Goal: Check status: Check status

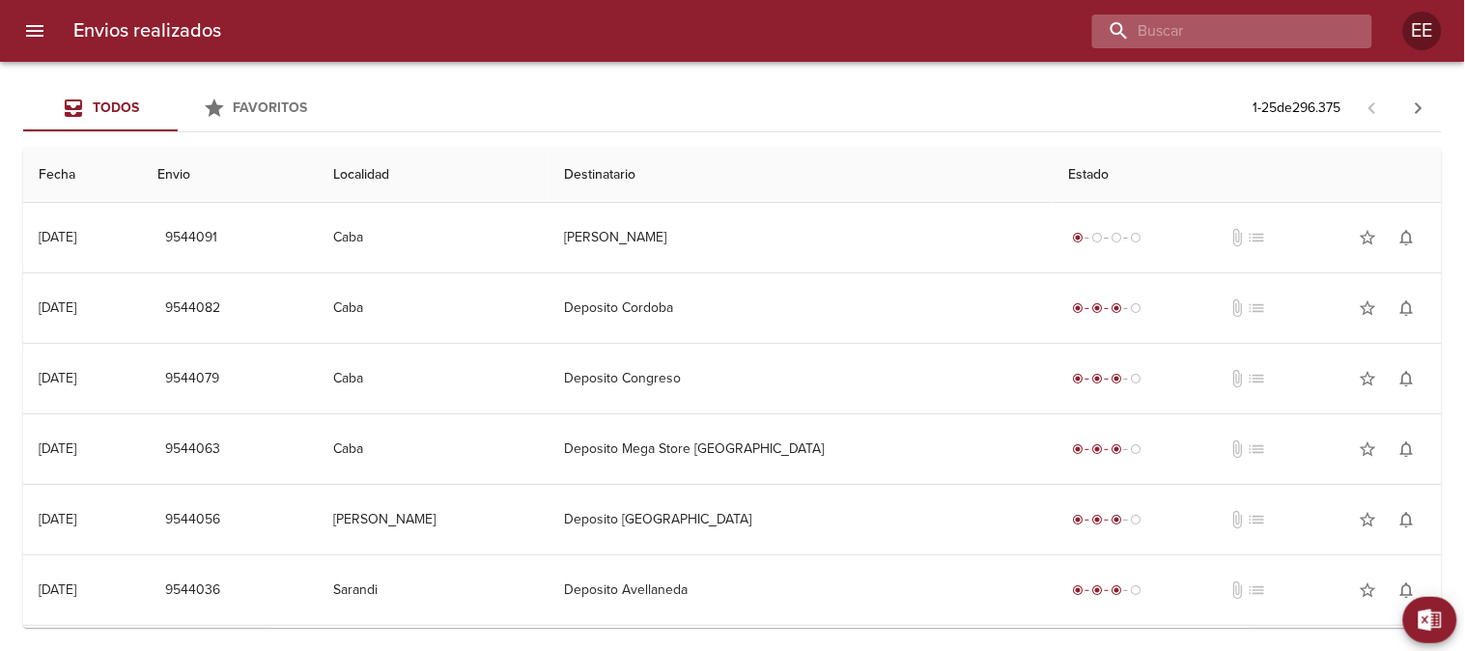
click at [1277, 36] on input "buscar" at bounding box center [1215, 31] width 247 height 34
paste input "9518796"
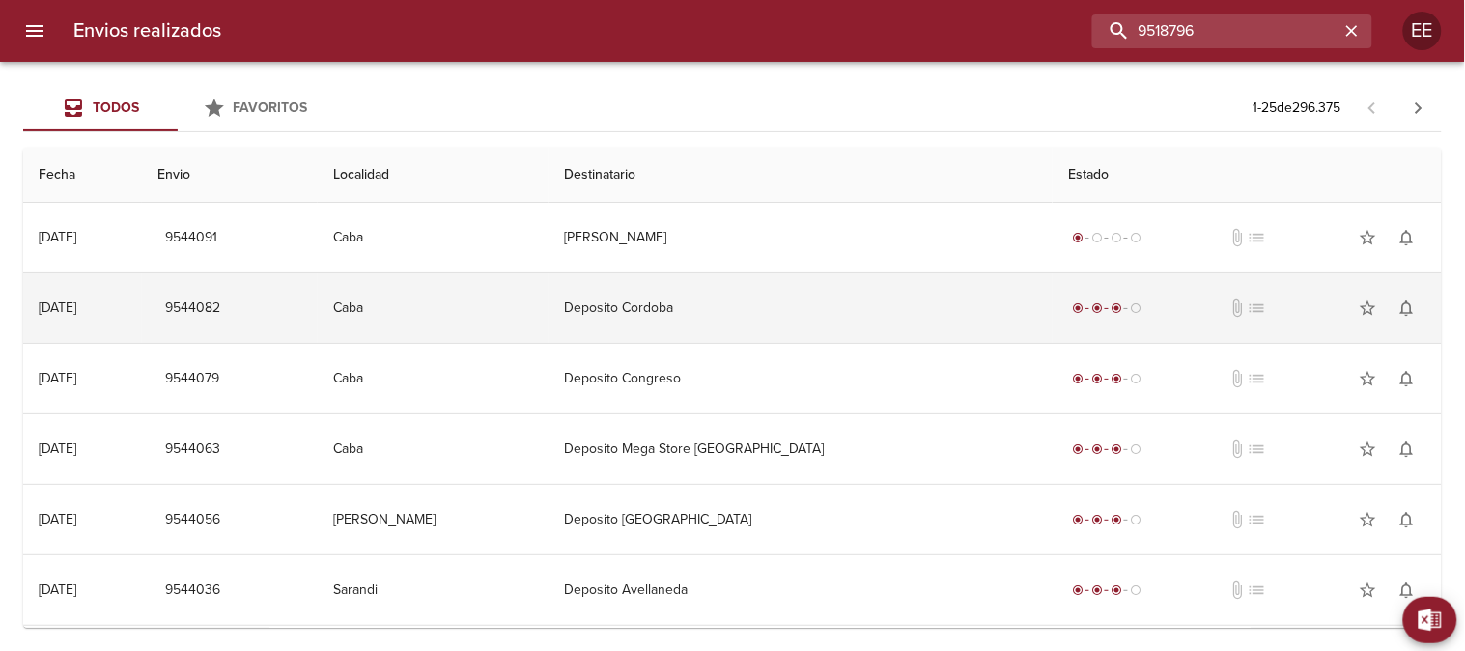
type input "9518796"
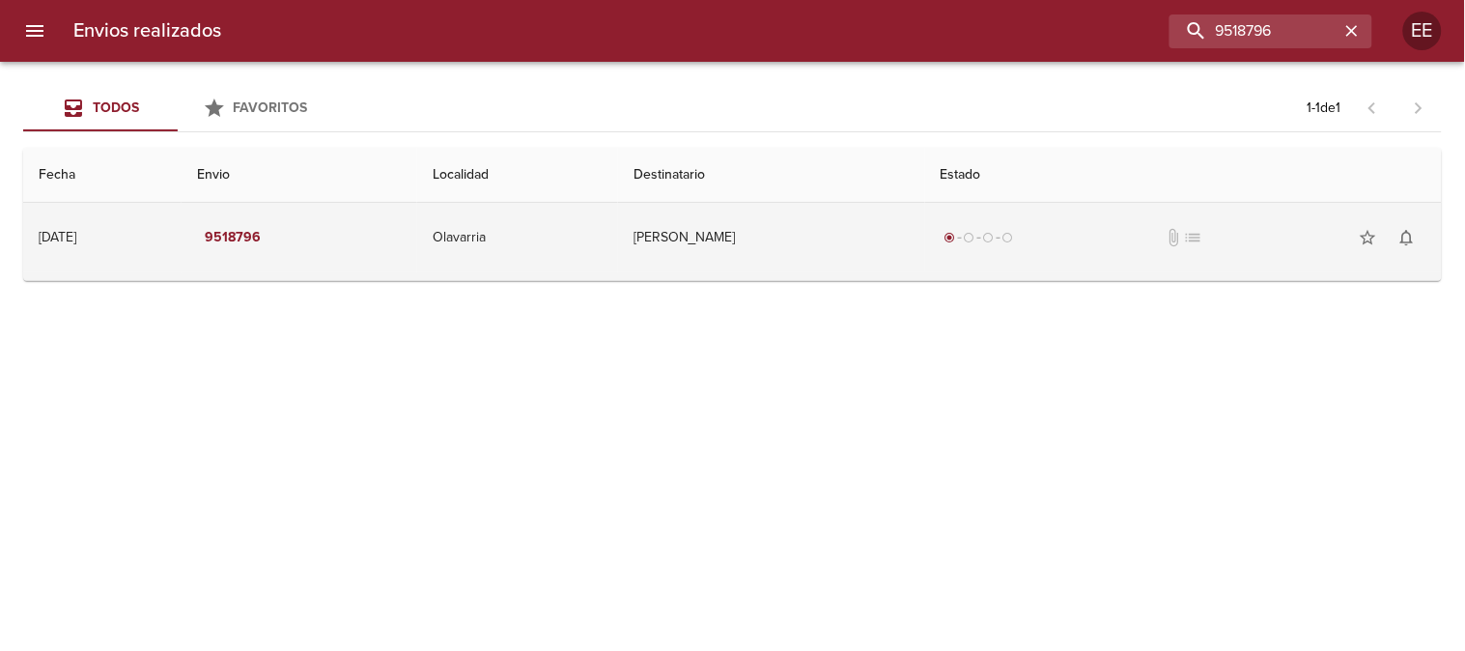
click at [728, 226] on td "Maria Florencia Cassano" at bounding box center [771, 238] width 307 height 70
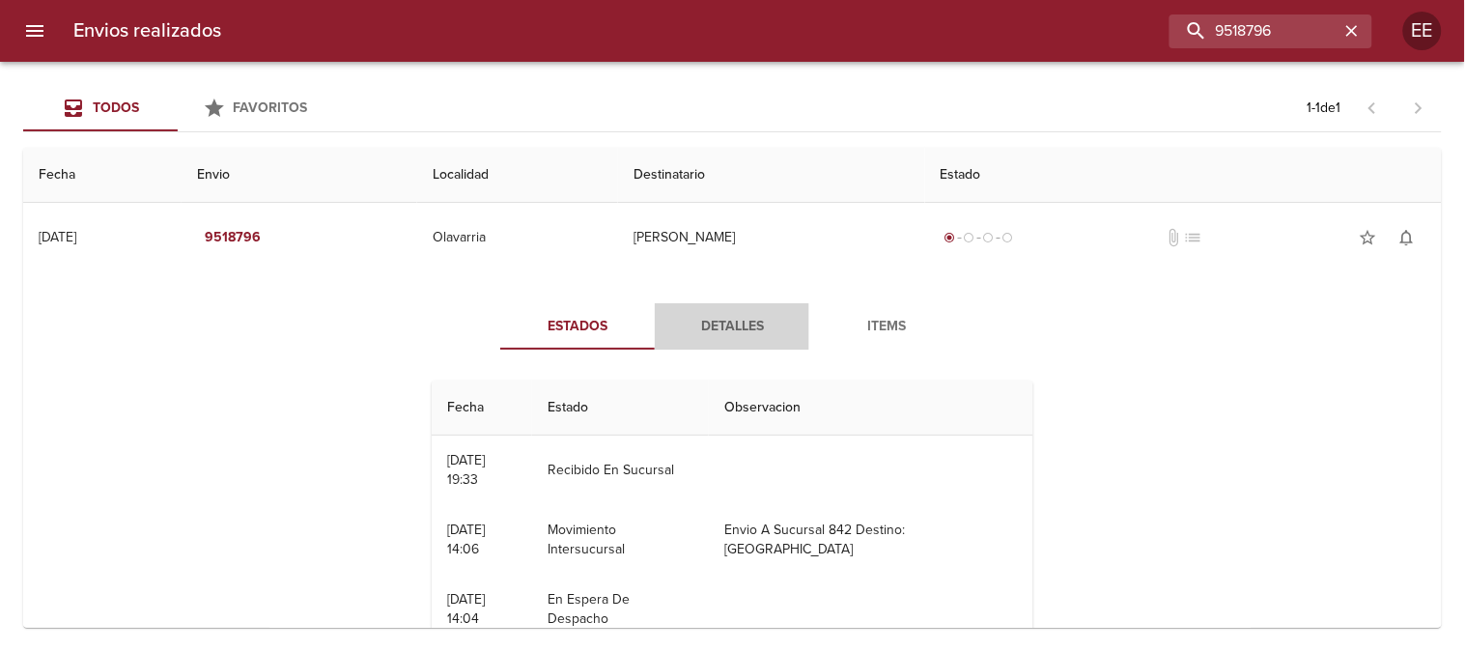
click at [710, 323] on span "Detalles" at bounding box center [731, 327] width 131 height 24
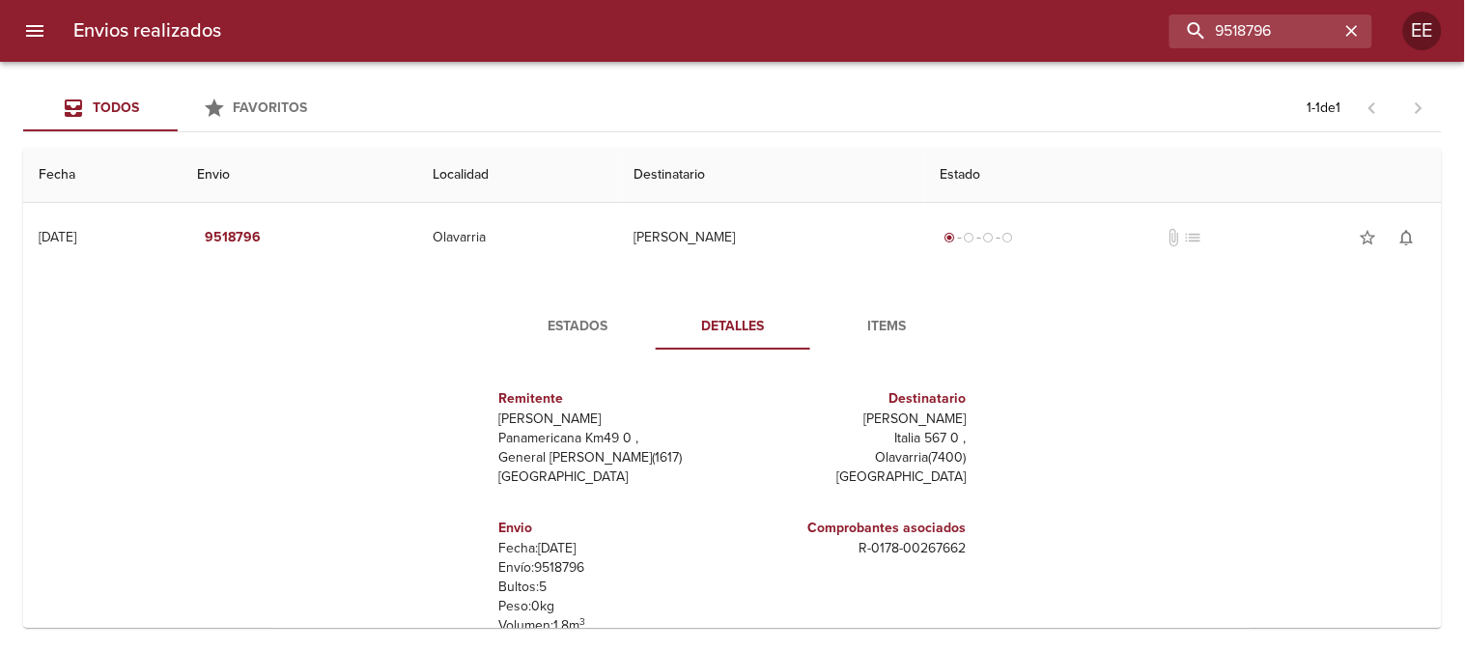
scroll to position [107, 0]
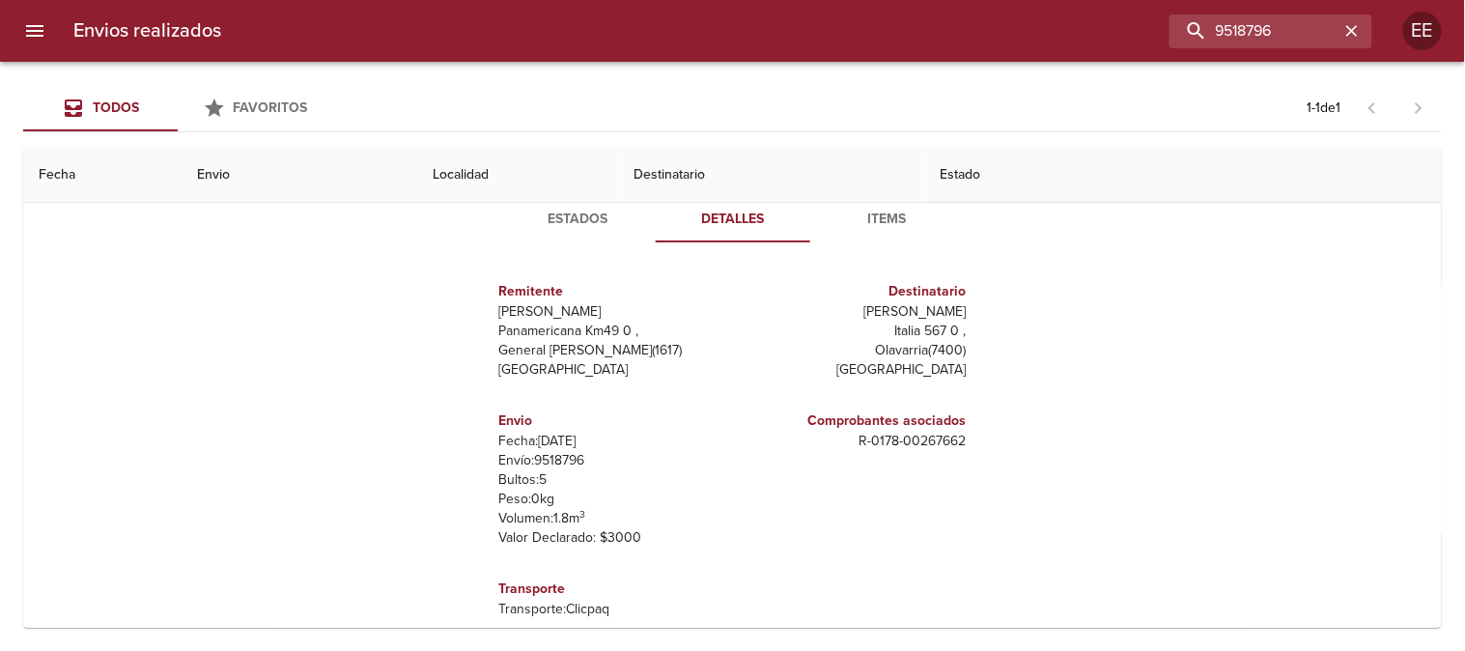
drag, startPoint x: 975, startPoint y: 315, endPoint x: 813, endPoint y: 310, distance: 162.3
click at [813, 310] on div "Remitente Wamaro Tortuguitas Panamericana Km49 0 , General Pacheco ( 1617 ) Bue…" at bounding box center [732, 450] width 532 height 384
copy p "Maria Florencia Cassano"
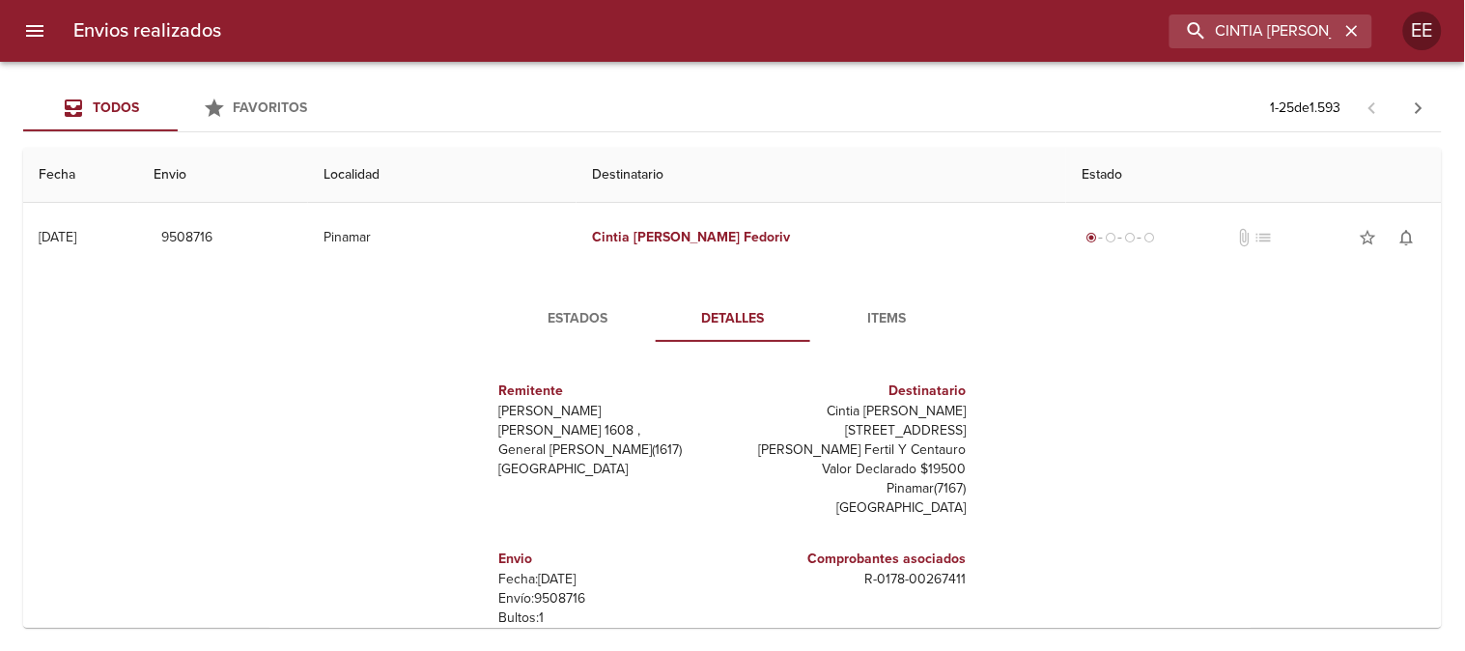
scroll to position [10, 0]
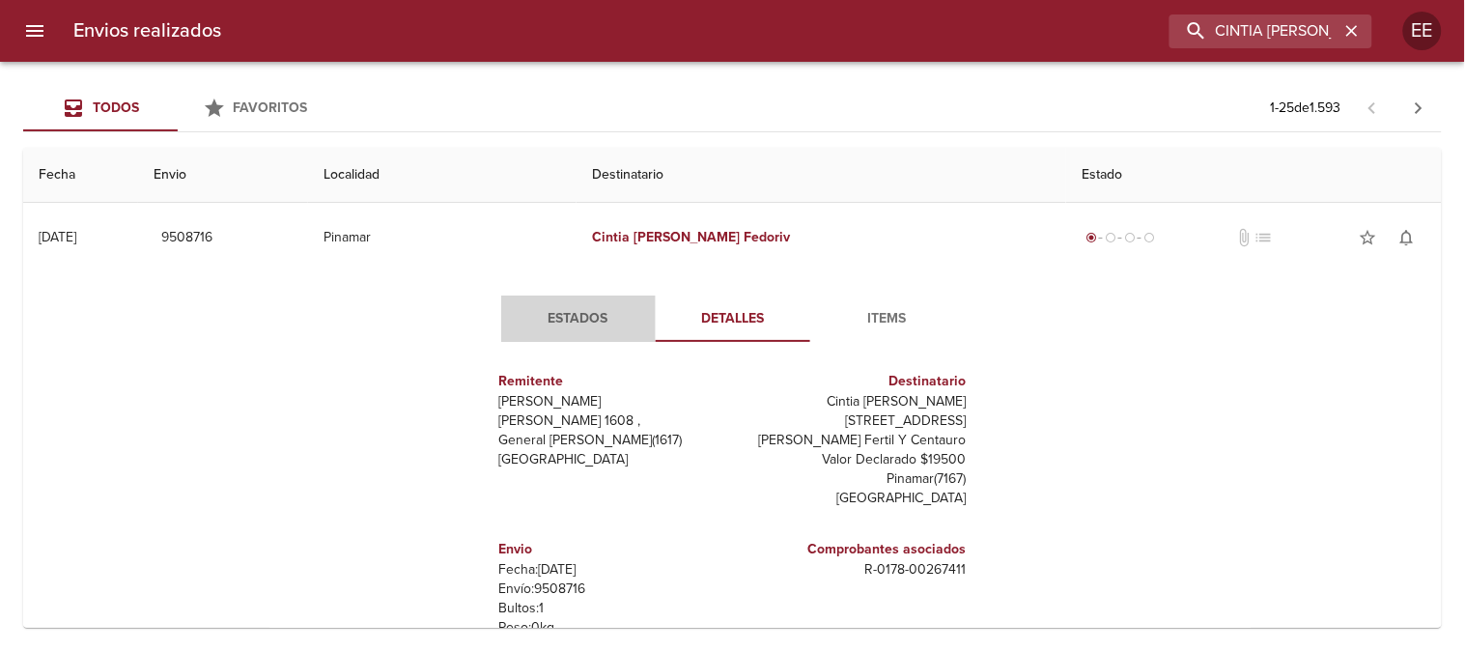
click at [576, 313] on span "Estados" at bounding box center [578, 319] width 131 height 24
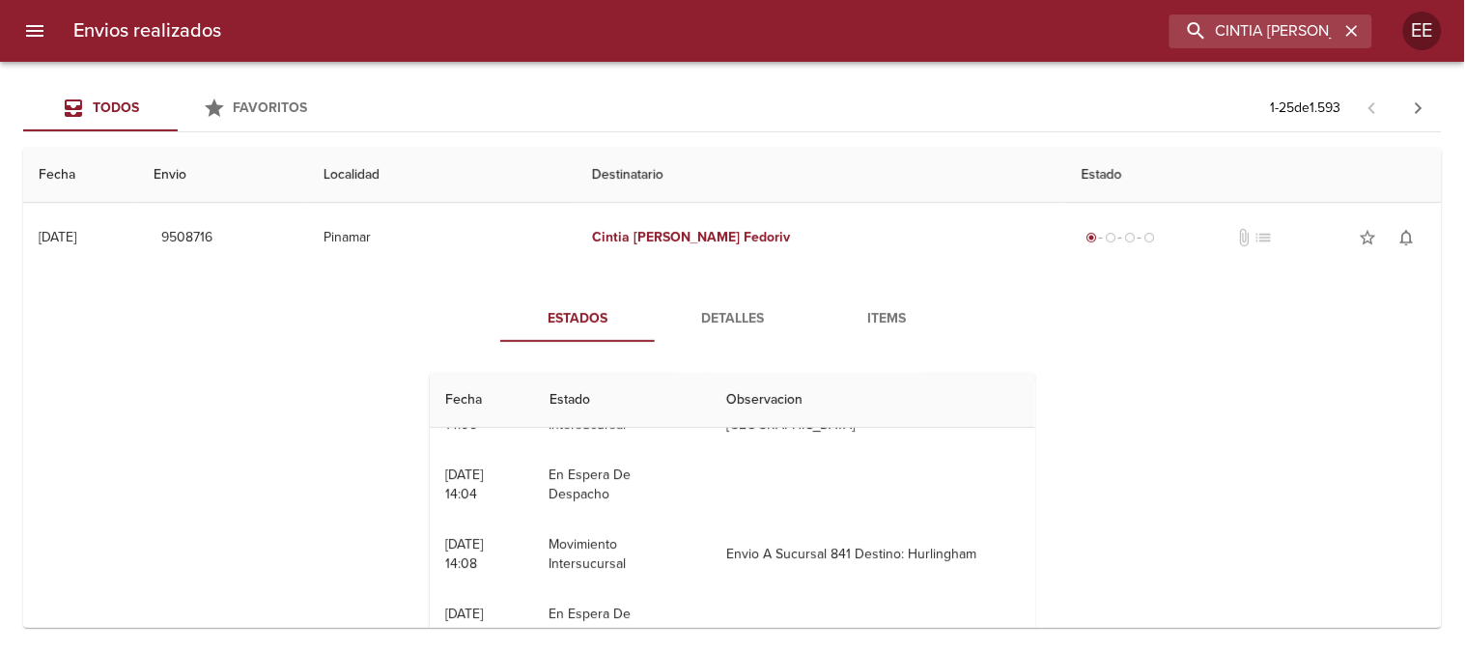
scroll to position [107, 0]
